Goal: Navigation & Orientation: Understand site structure

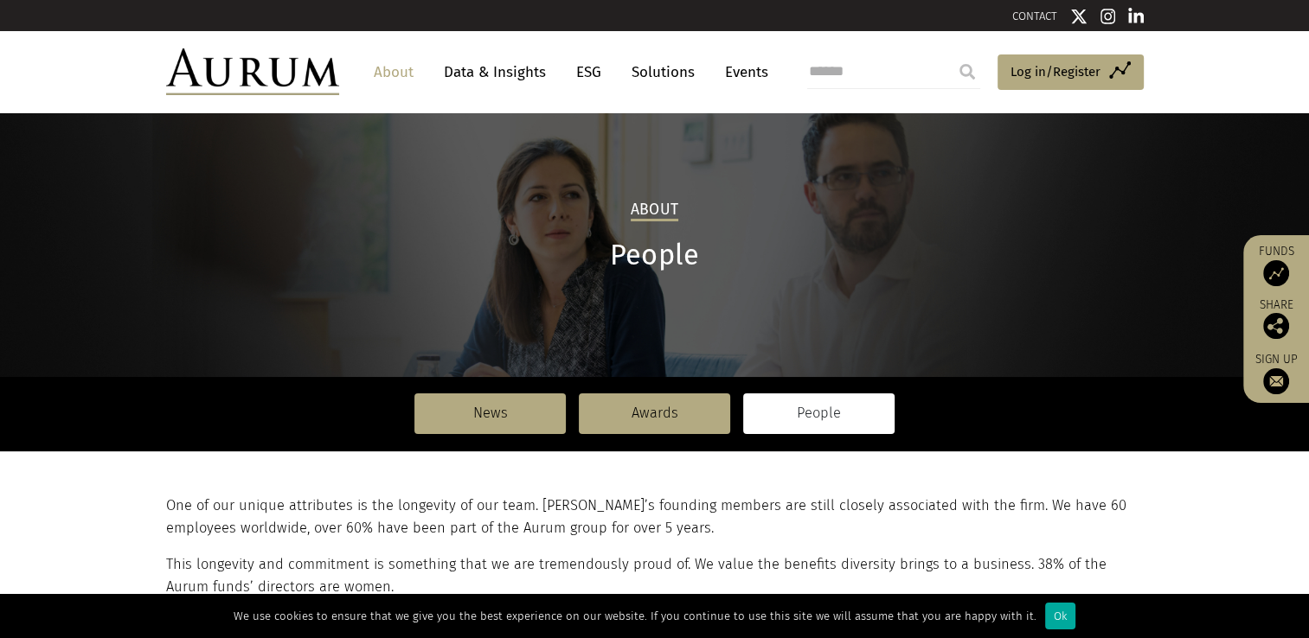
click at [471, 72] on link "Data & Insights" at bounding box center [494, 72] width 119 height 32
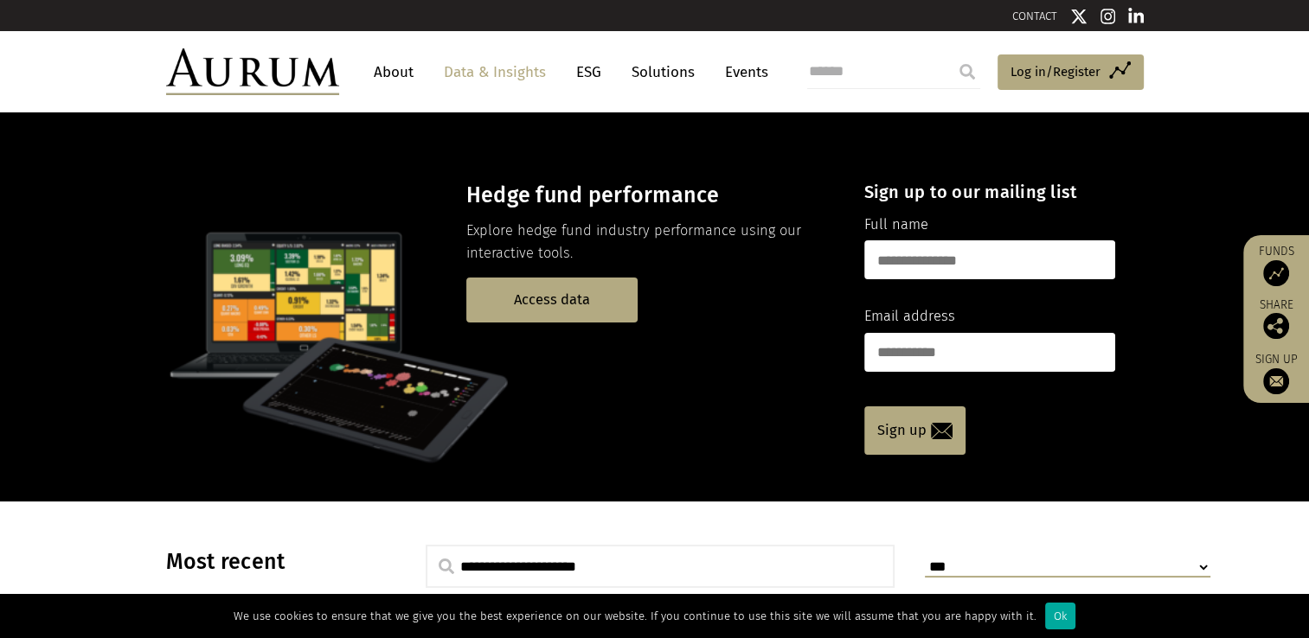
click at [591, 68] on link "ESG" at bounding box center [588, 72] width 42 height 32
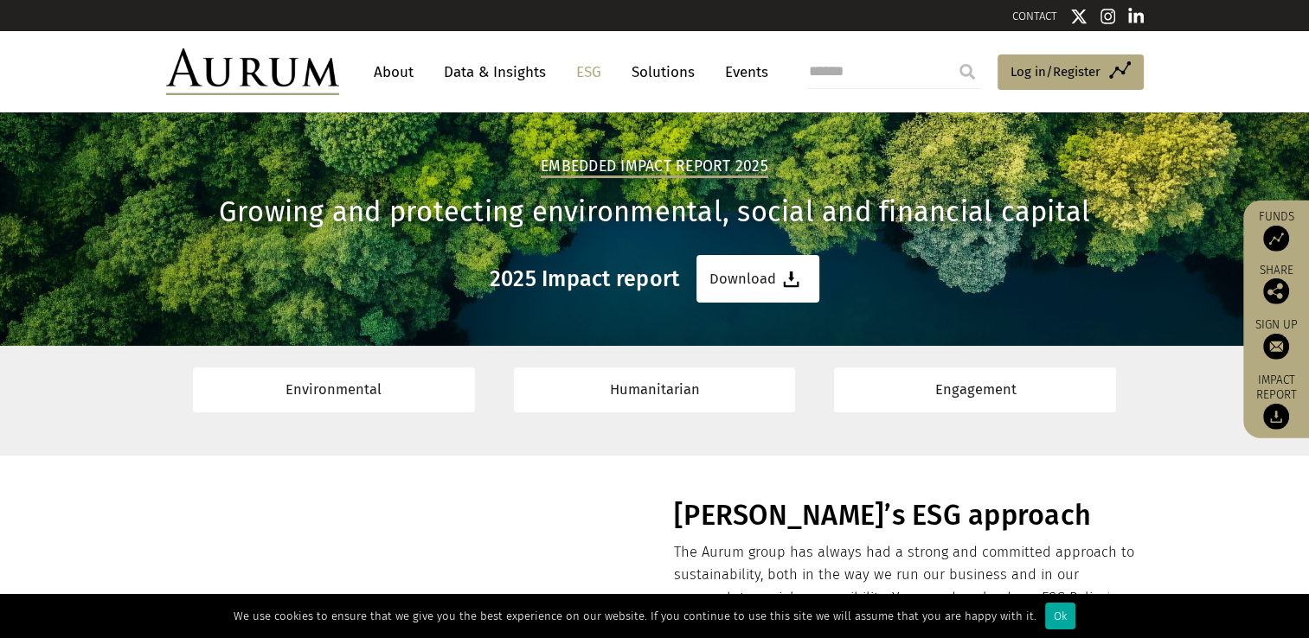
click at [657, 69] on link "Solutions" at bounding box center [663, 72] width 80 height 32
